Goal: Task Accomplishment & Management: Manage account settings

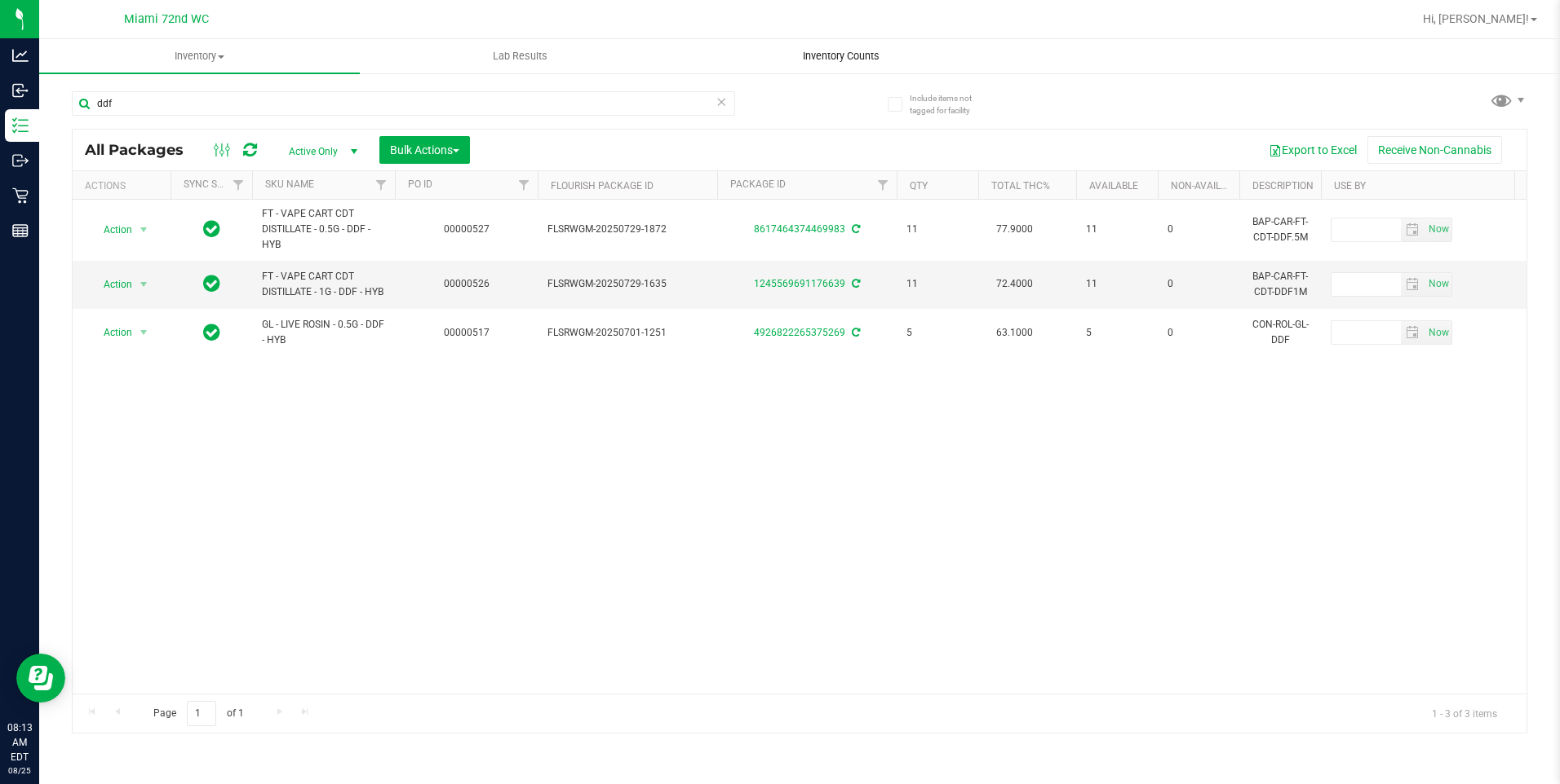
click at [846, 51] on span "Inventory Counts" at bounding box center [841, 56] width 121 height 15
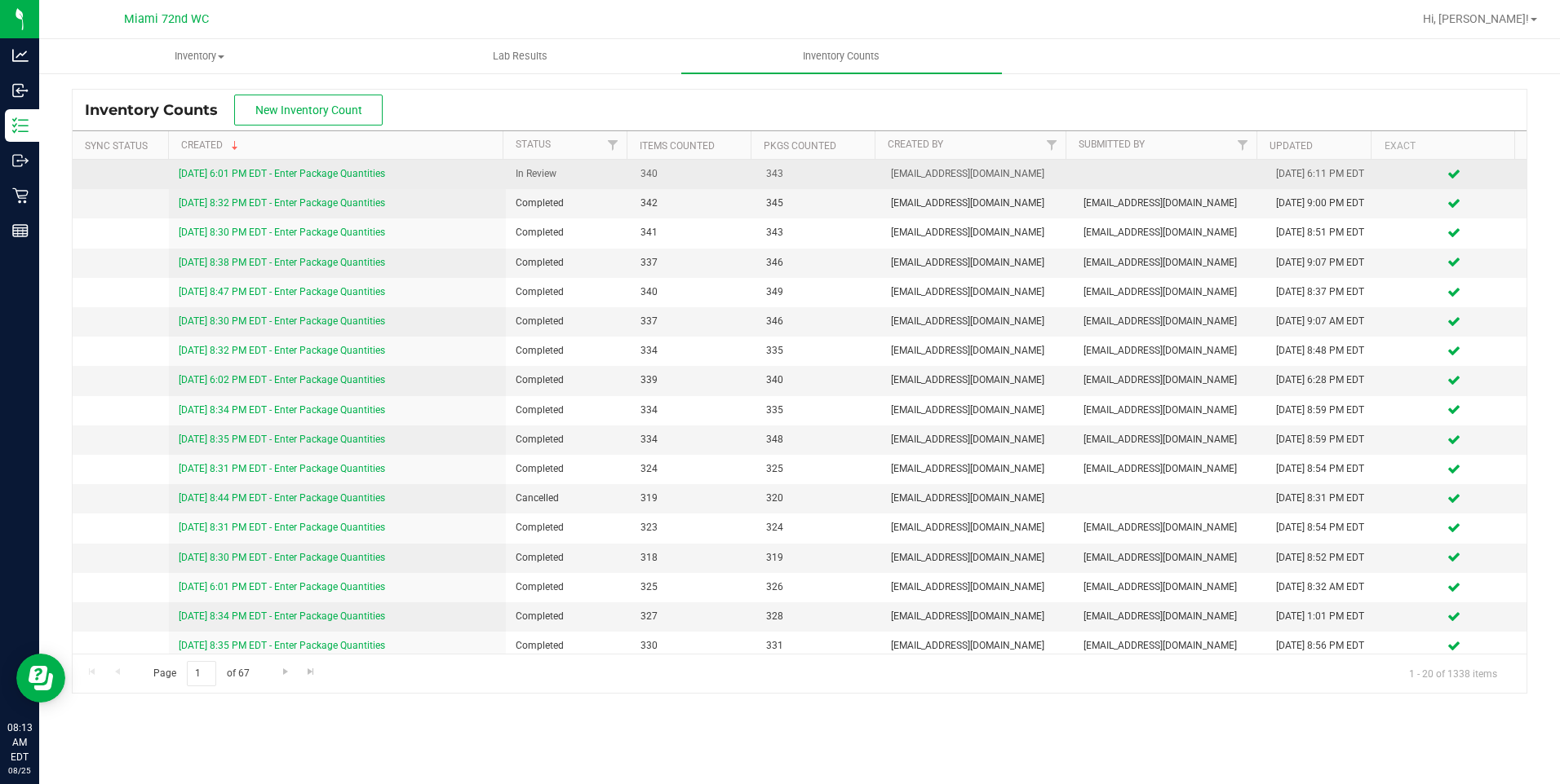
click at [357, 174] on link "[DATE] 6:01 PM EDT - Enter Package Quantities" at bounding box center [282, 173] width 206 height 11
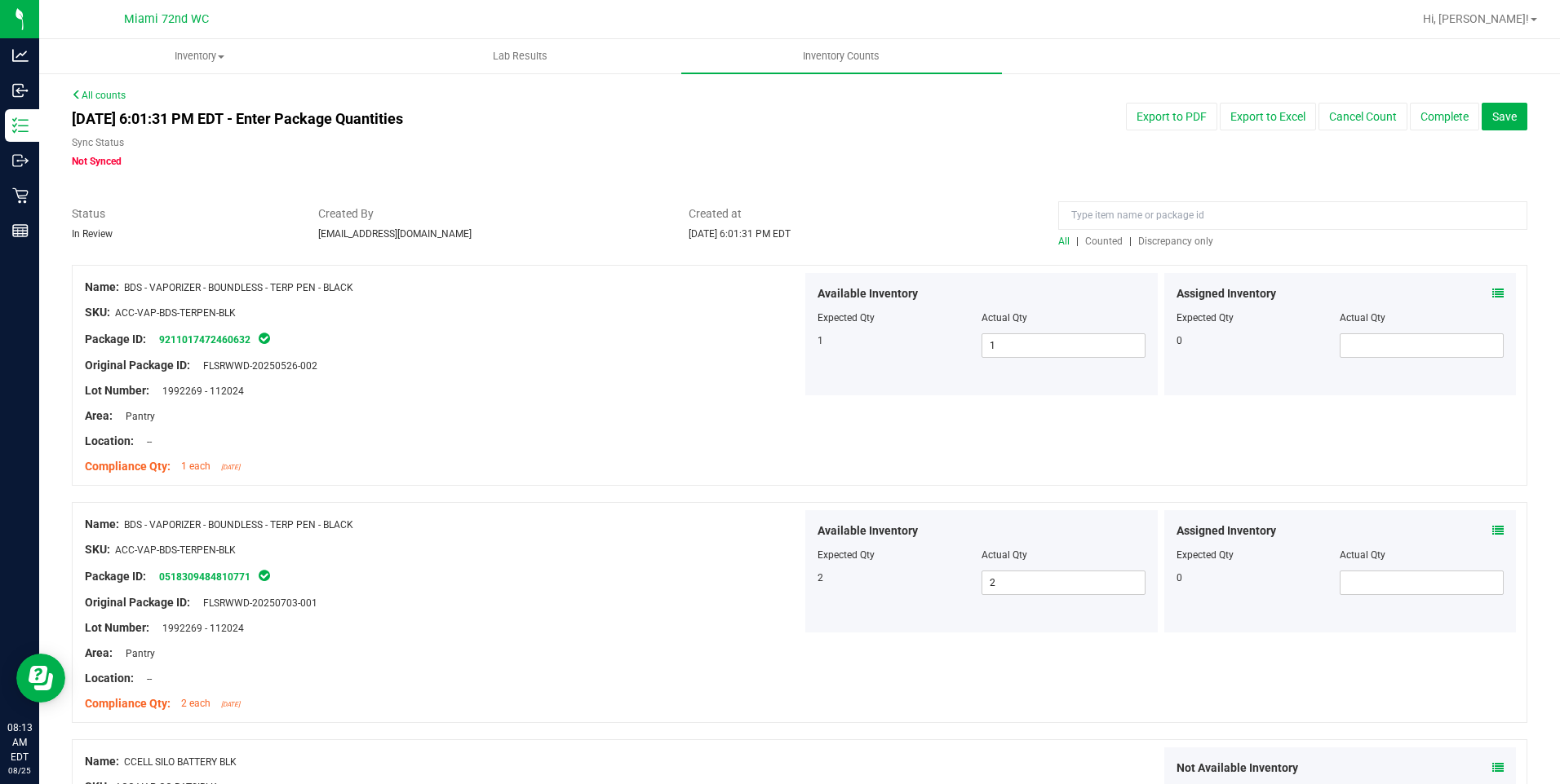
click at [1187, 244] on span "Discrepancy only" at bounding box center [1175, 241] width 75 height 11
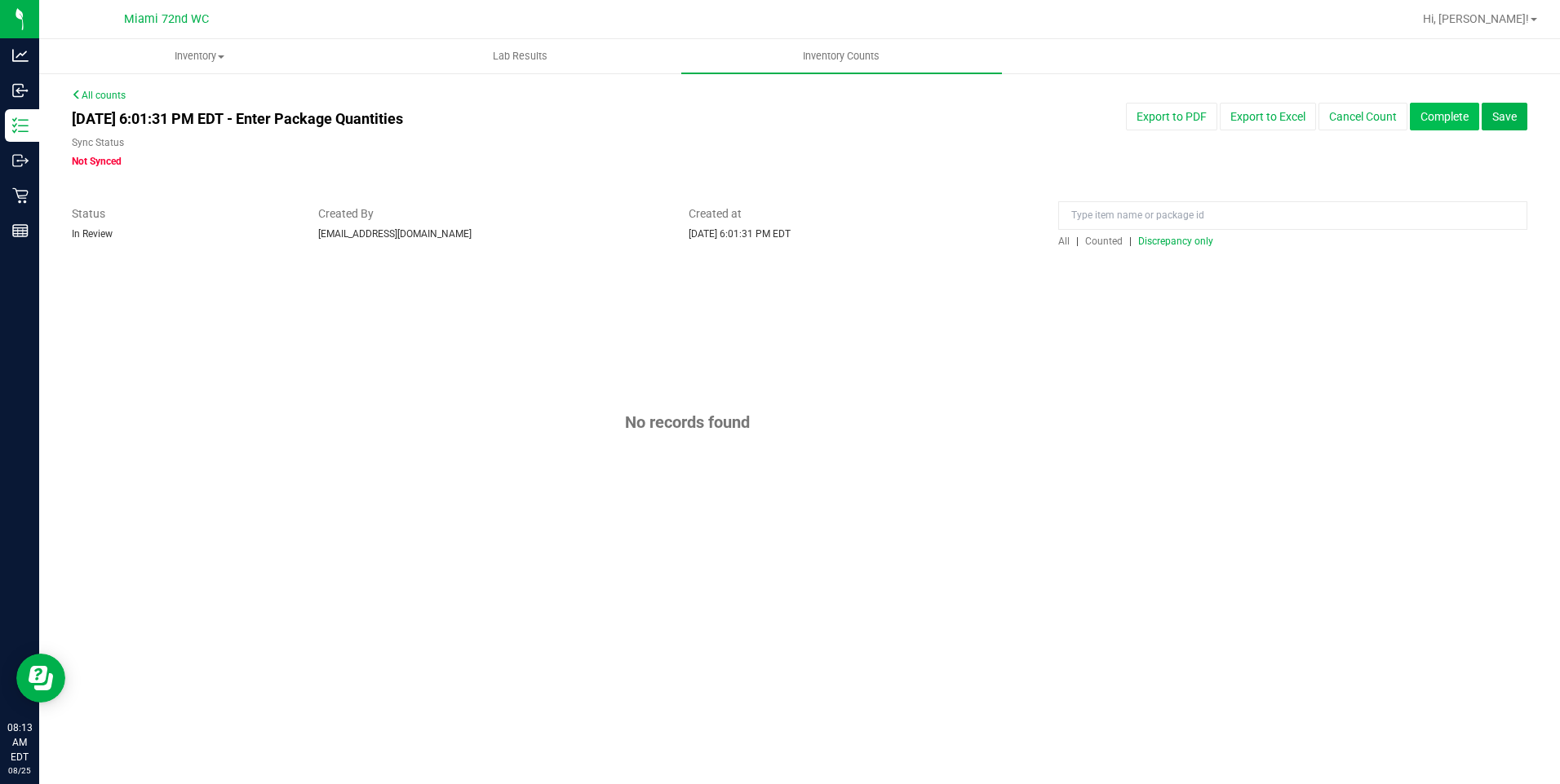
click at [1450, 121] on button "Complete" at bounding box center [1444, 117] width 69 height 28
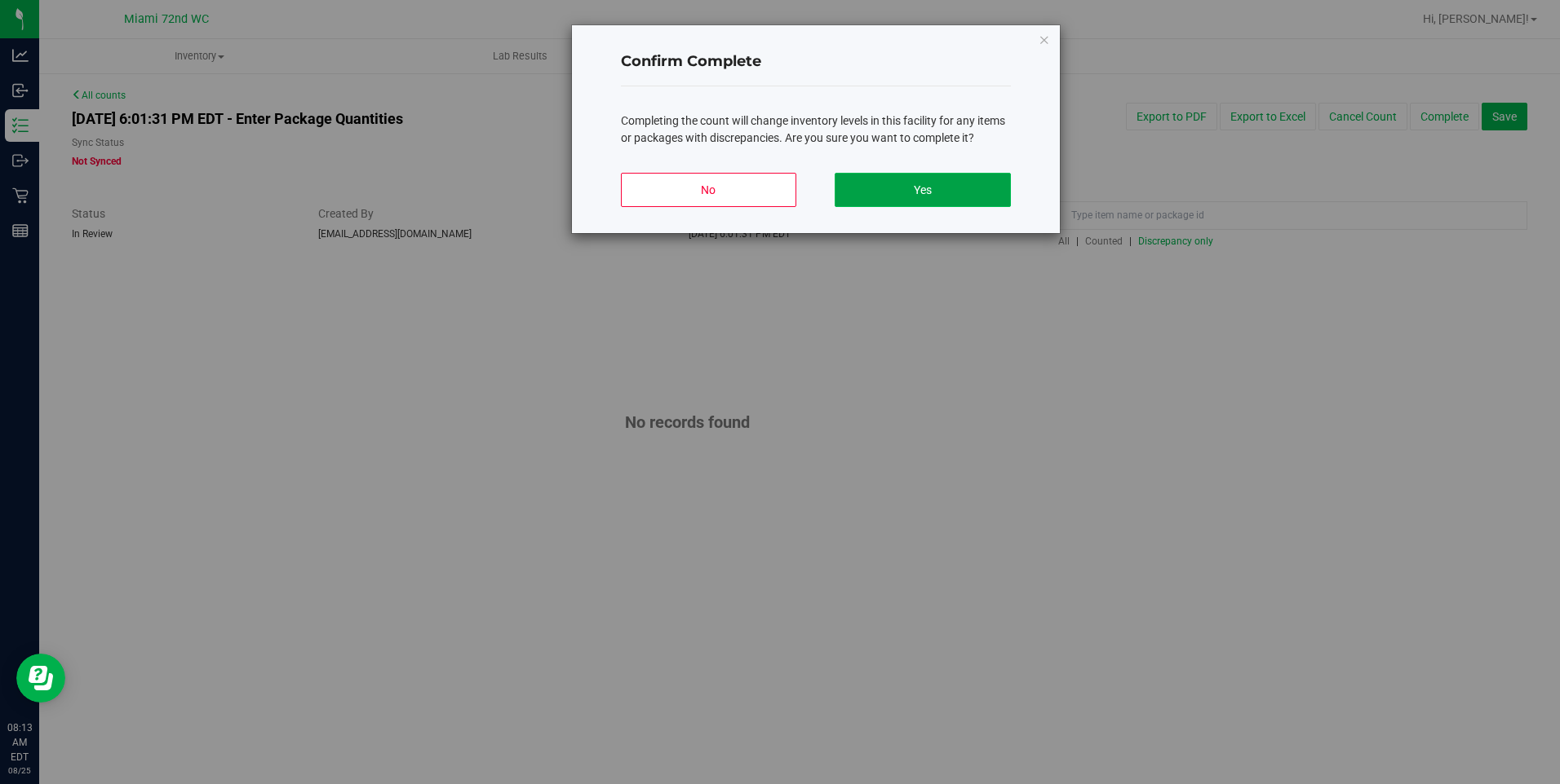
click at [970, 191] on button "Yes" at bounding box center [922, 190] width 176 height 34
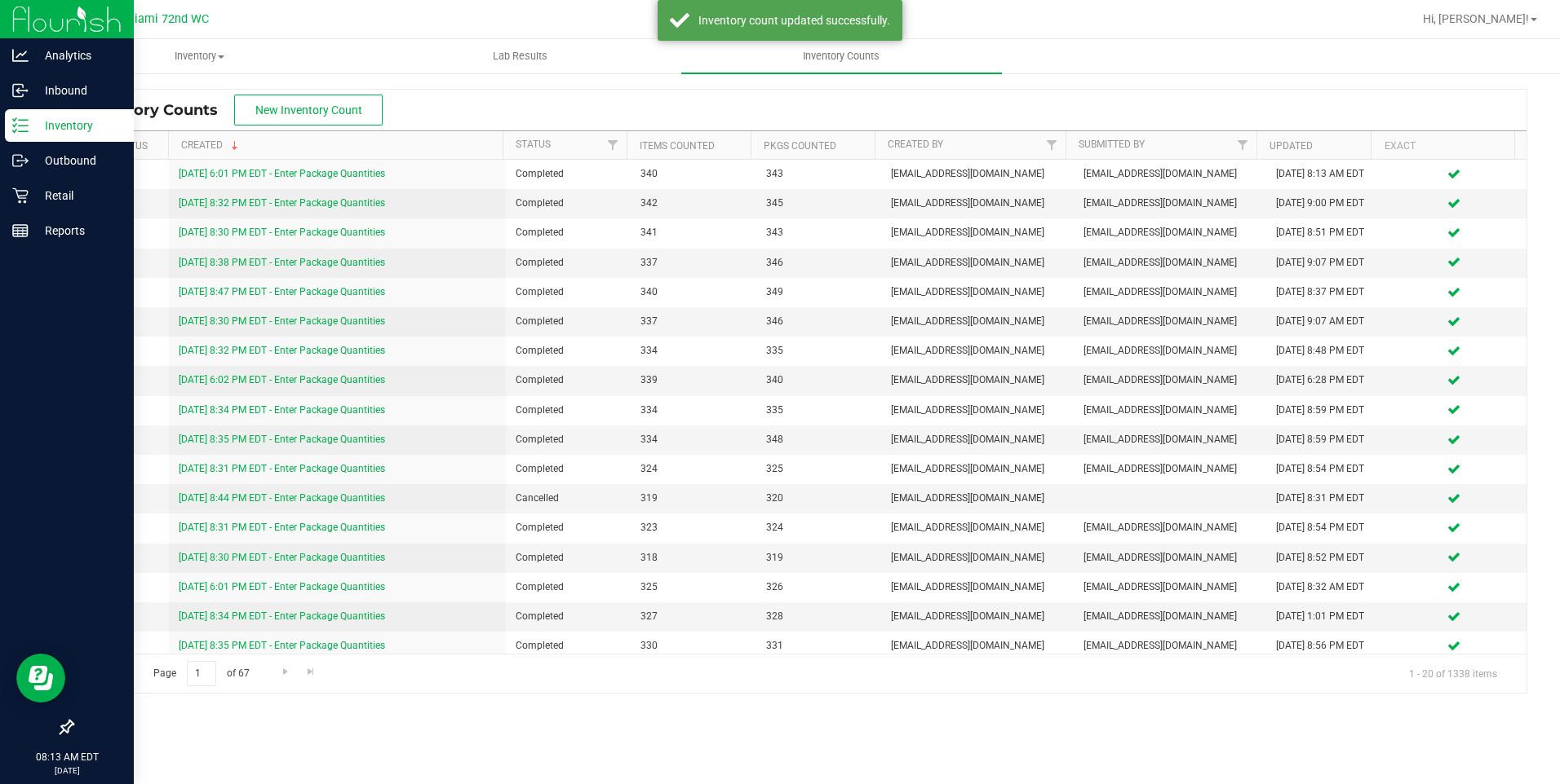
click at [53, 128] on p "Inventory" at bounding box center [78, 125] width 98 height 19
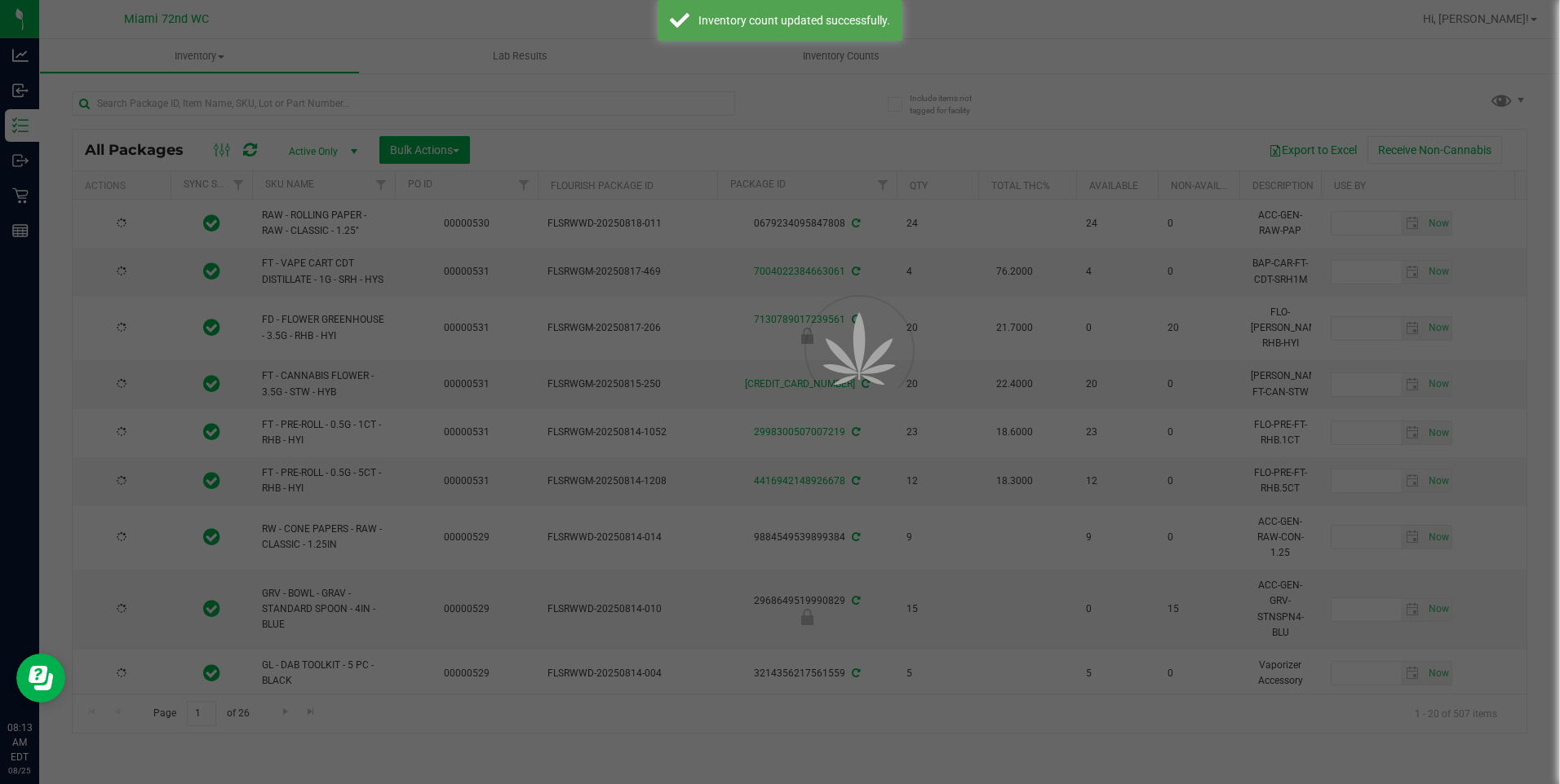
click at [1533, 18] on div at bounding box center [780, 392] width 1560 height 784
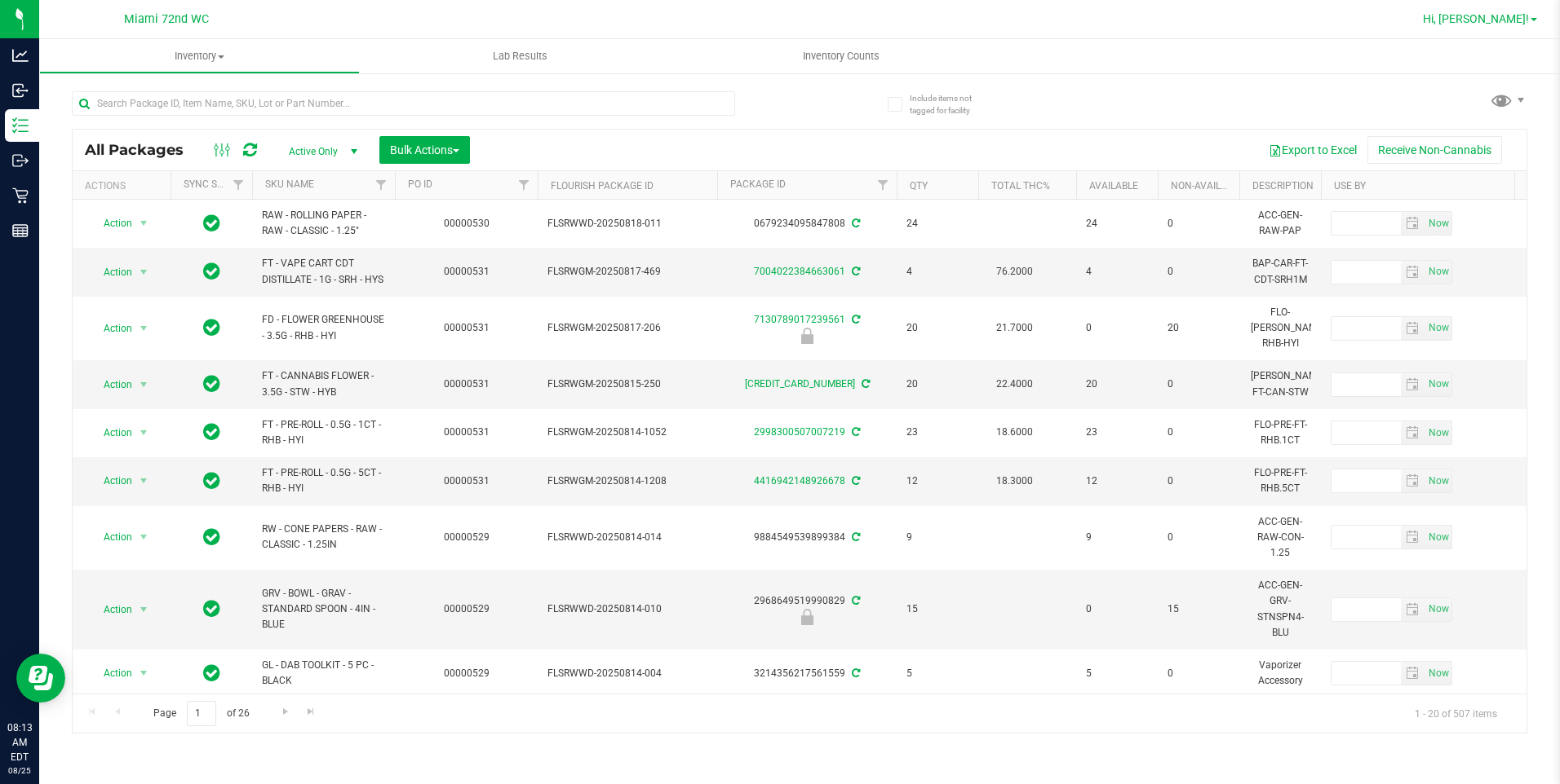
click at [1532, 18] on span at bounding box center [1533, 20] width 6 height 3
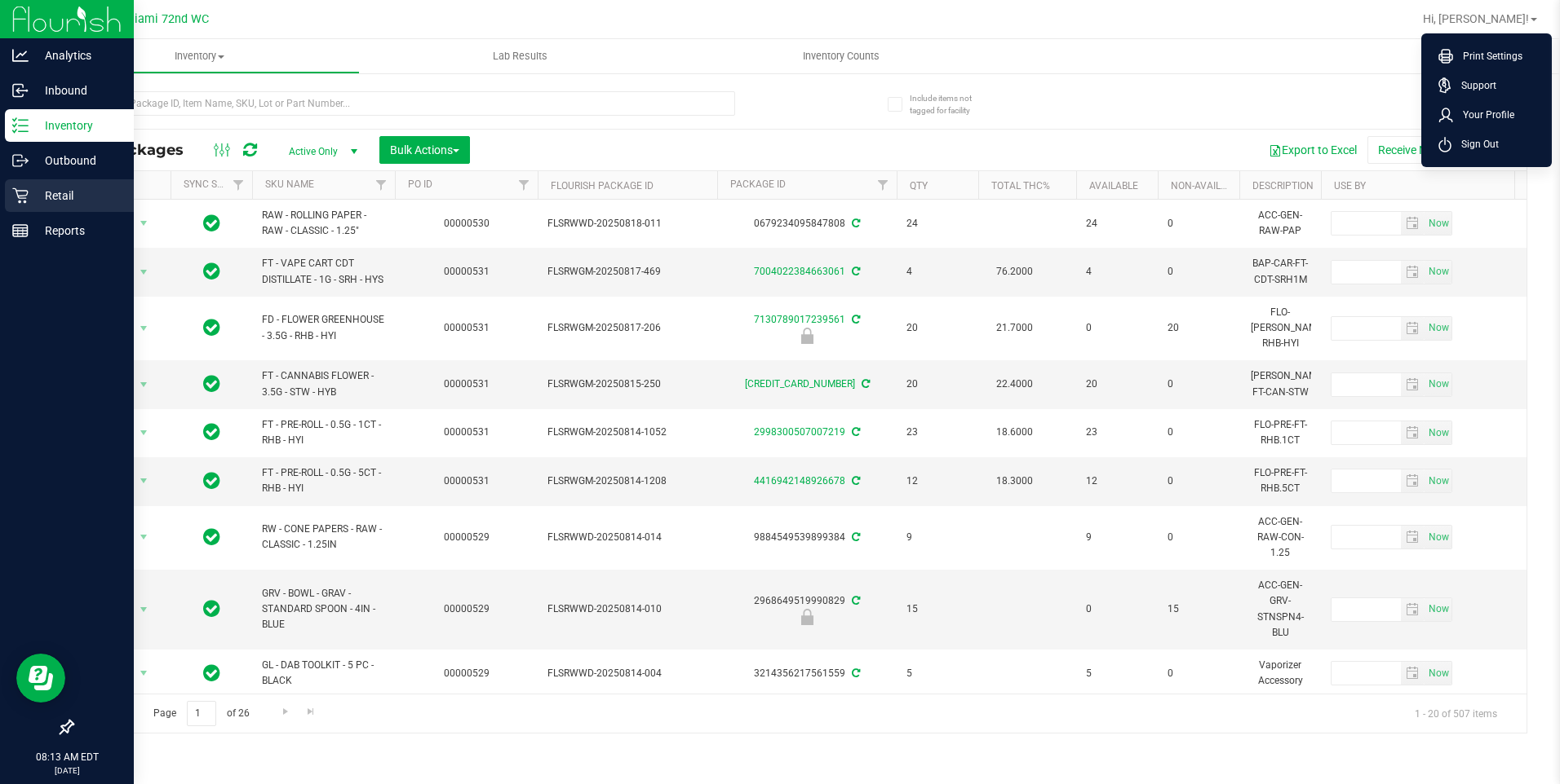
click at [10, 203] on div "Retail" at bounding box center [69, 195] width 129 height 32
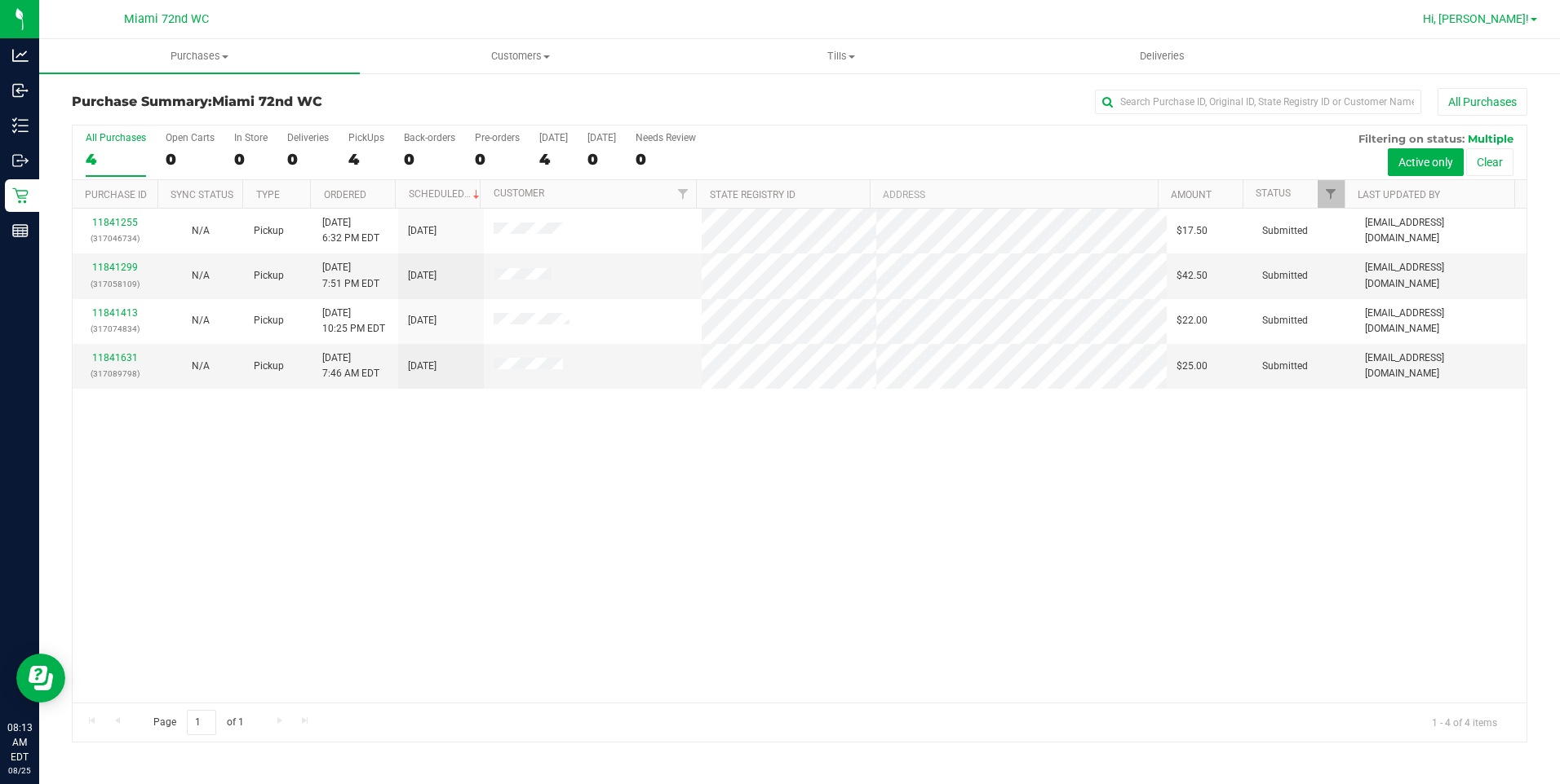
click at [1529, 17] on link "Hi, [PERSON_NAME]!" at bounding box center [1480, 19] width 128 height 17
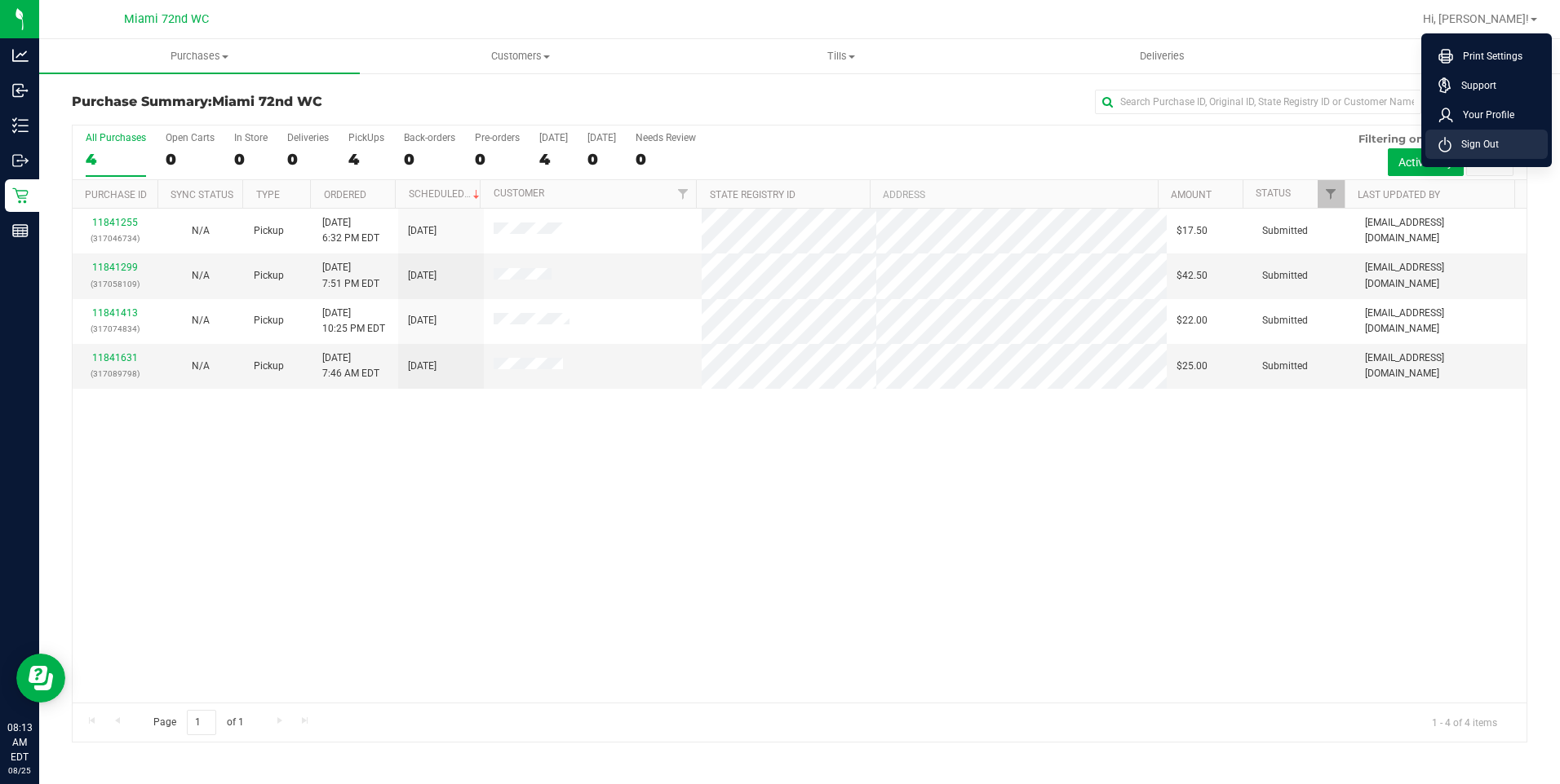
click at [1507, 148] on li "Sign Out" at bounding box center [1487, 144] width 122 height 30
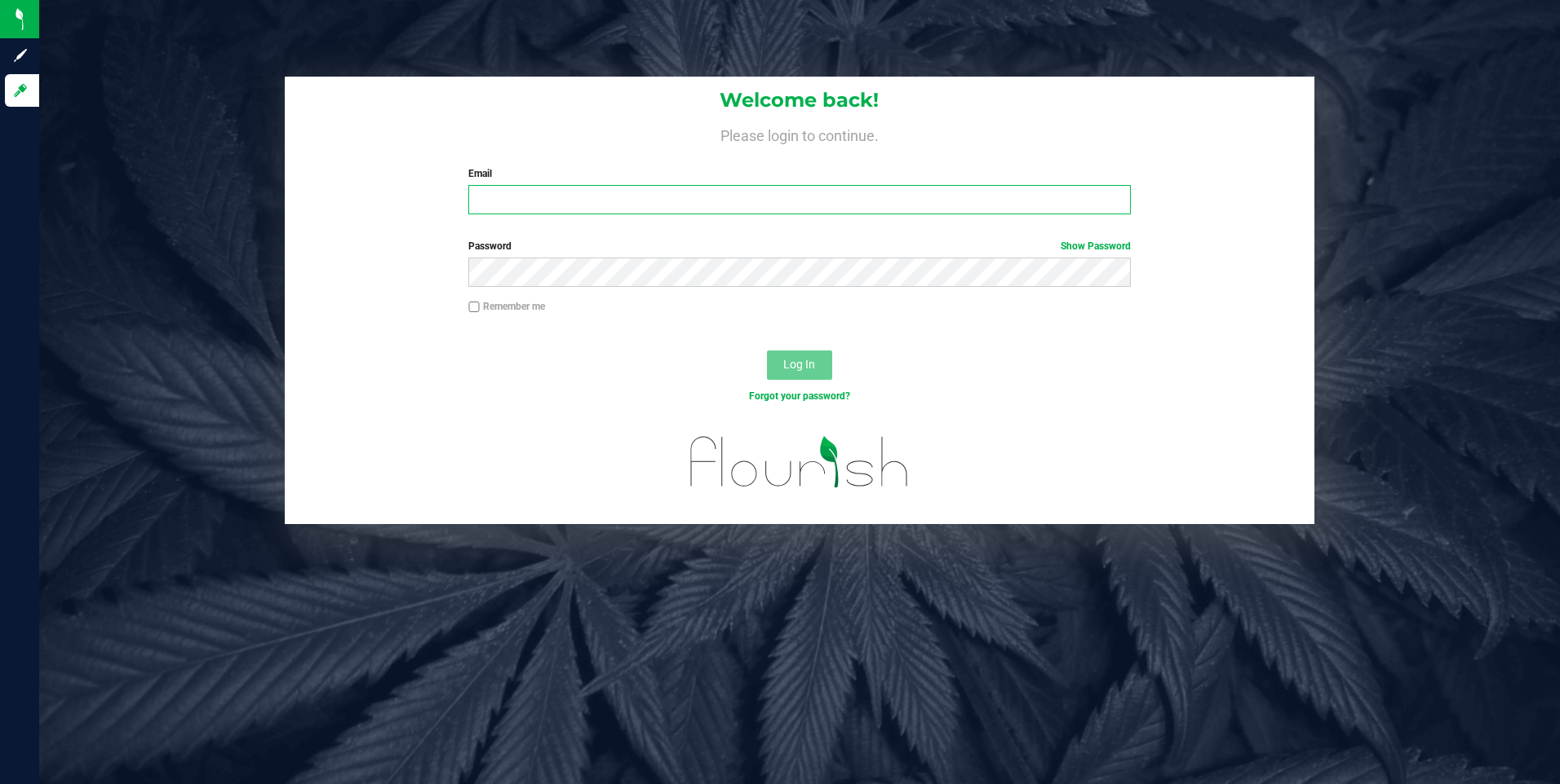
click at [661, 209] on input "Email" at bounding box center [798, 200] width 662 height 30
click at [771, 207] on input "Email" at bounding box center [798, 200] width 662 height 30
type input "[EMAIL_ADDRESS][DOMAIN_NAME]"
click at [767, 350] on button "Log In" at bounding box center [799, 365] width 66 height 30
